Goal: Book appointment/travel/reservation

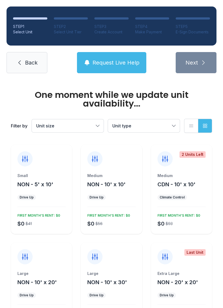
click at [86, 125] on span "Unit size" at bounding box center [65, 126] width 58 height 7
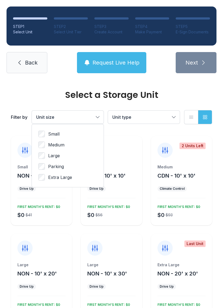
click at [59, 146] on span "Medium" at bounding box center [56, 145] width 16 height 7
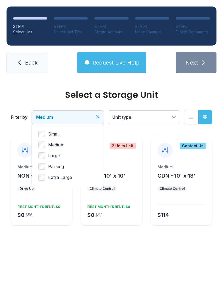
click at [173, 116] on button "Unit type" at bounding box center [144, 117] width 72 height 13
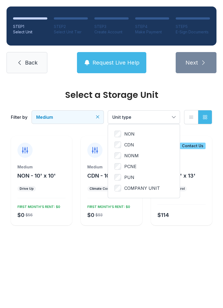
click at [131, 134] on span "NON" at bounding box center [129, 134] width 10 height 7
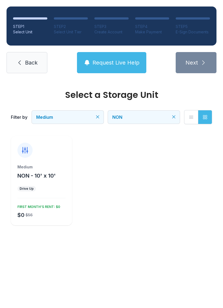
click at [39, 173] on span "NON - 10' x 10'" at bounding box center [36, 176] width 38 height 7
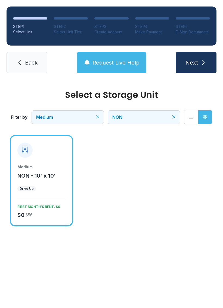
click at [198, 65] on button "Next" at bounding box center [195, 62] width 41 height 21
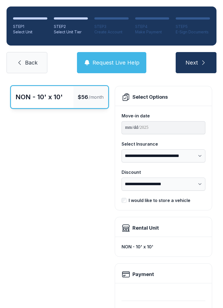
scroll to position [24, 0]
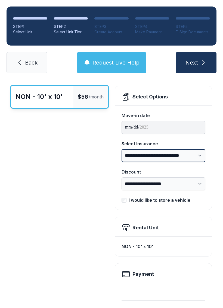
click at [200, 156] on select "**********" at bounding box center [163, 155] width 84 height 13
click at [86, 194] on div "NON - 10' x 10' $56 /month" at bounding box center [59, 235] width 97 height 299
click at [165, 99] on div "Select Options" at bounding box center [149, 97] width 35 height 8
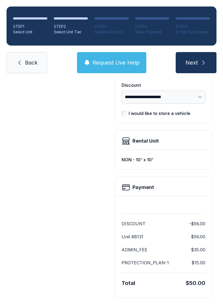
scroll to position [111, 0]
click at [194, 61] on span "Next" at bounding box center [191, 63] width 12 height 8
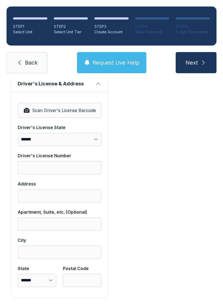
scroll to position [339, 0]
click at [12, 61] on link "Back" at bounding box center [27, 62] width 41 height 21
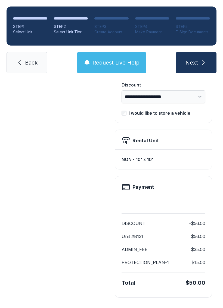
scroll to position [111, 0]
